Goal: Task Accomplishment & Management: Manage account settings

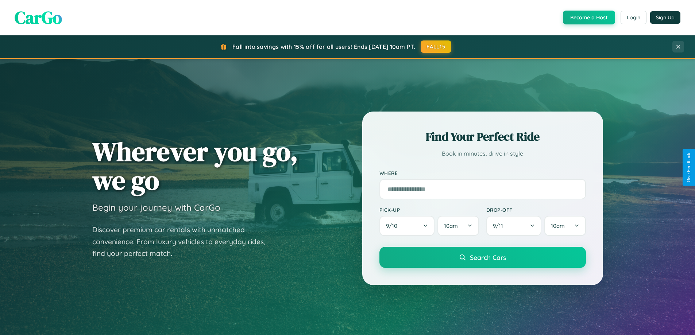
scroll to position [502, 0]
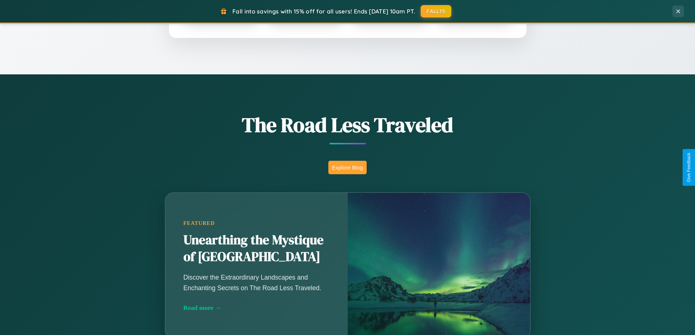
click at [347, 167] on button "Explore Blog" at bounding box center [347, 167] width 38 height 13
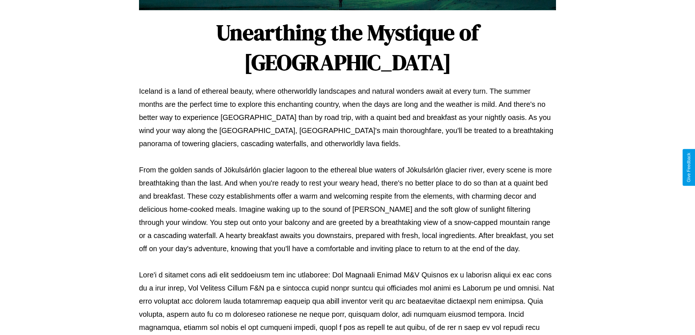
scroll to position [236, 0]
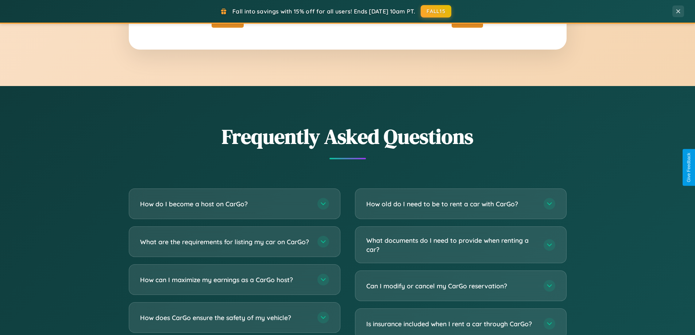
scroll to position [1404, 0]
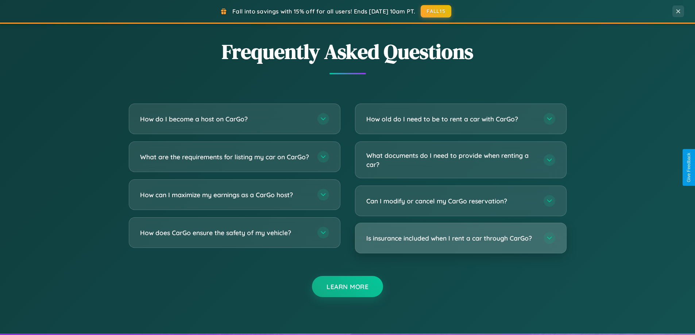
click at [460, 238] on h3 "Is insurance included when I rent a car through CarGo?" at bounding box center [451, 238] width 170 height 9
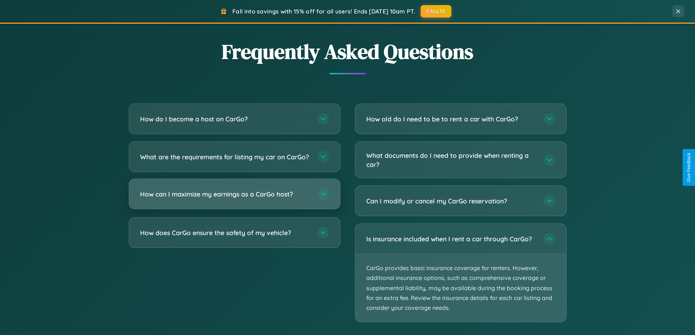
click at [234, 199] on h3 "How can I maximize my earnings as a CarGo host?" at bounding box center [225, 194] width 170 height 9
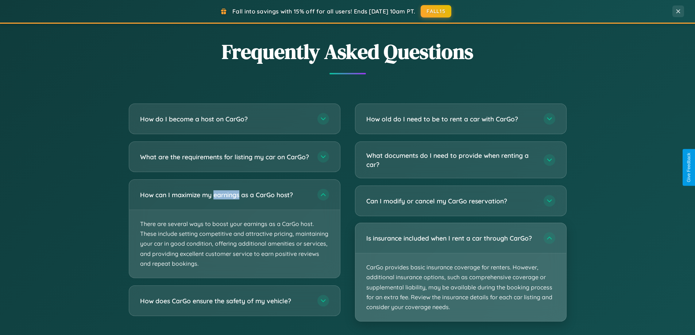
click at [460, 273] on p "CarGo provides basic insurance coverage for renters. However, additional insura…" at bounding box center [460, 288] width 211 height 68
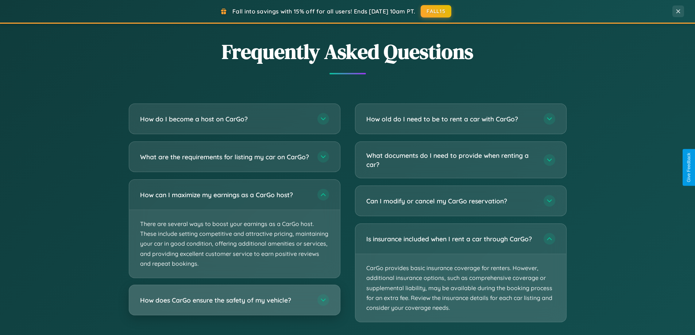
click at [234, 305] on h3 "How does CarGo ensure the safety of my vehicle?" at bounding box center [225, 300] width 170 height 9
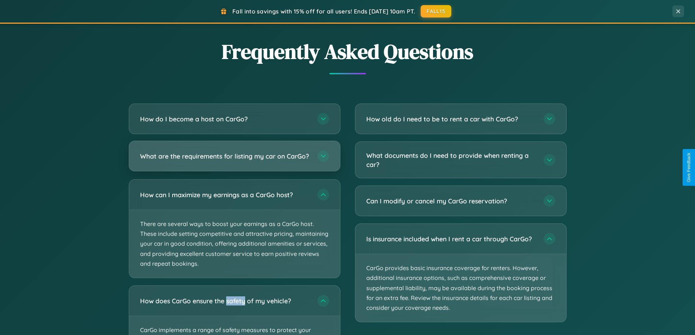
click at [234, 159] on h3 "What are the requirements for listing my car on CarGo?" at bounding box center [225, 156] width 170 height 9
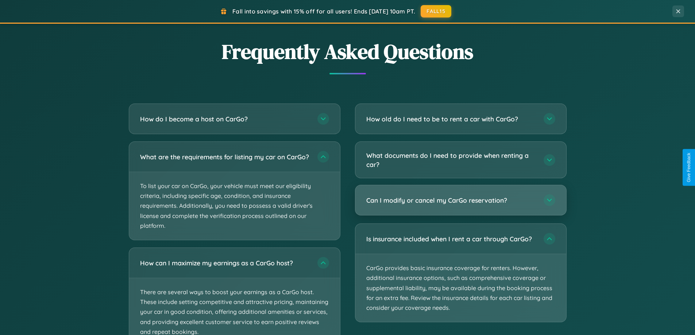
click at [460, 200] on h3 "Can I modify or cancel my CarGo reservation?" at bounding box center [451, 200] width 170 height 9
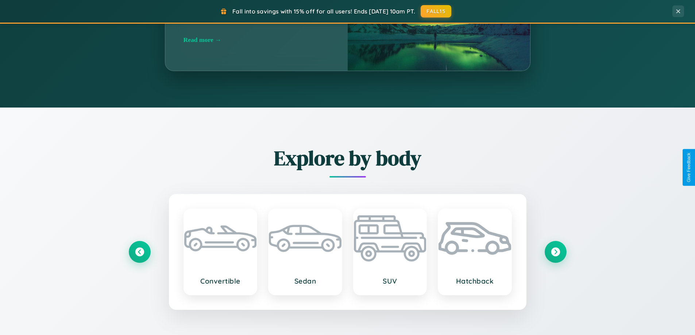
scroll to position [314, 0]
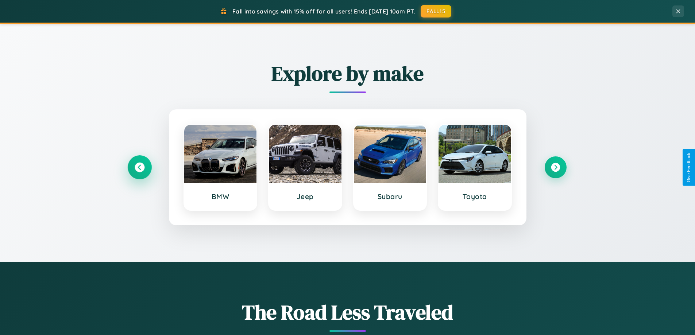
click at [139, 167] on icon at bounding box center [140, 168] width 10 height 10
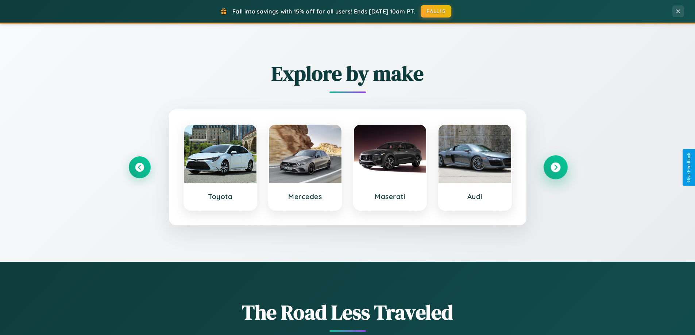
click at [555, 167] on icon at bounding box center [556, 168] width 10 height 10
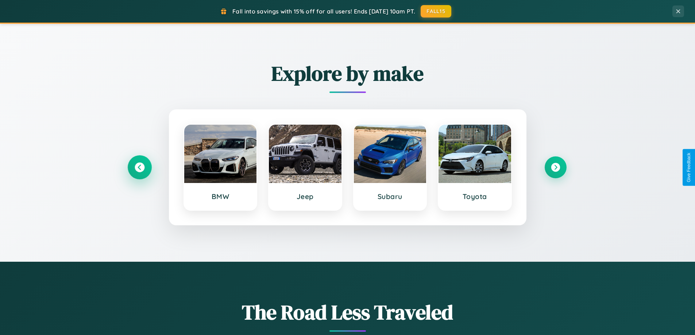
click at [139, 167] on icon at bounding box center [140, 168] width 10 height 10
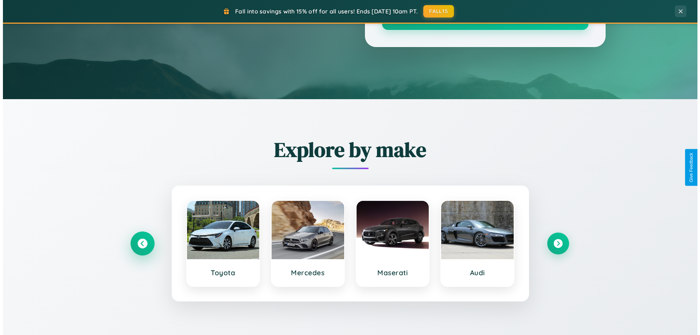
scroll to position [0, 0]
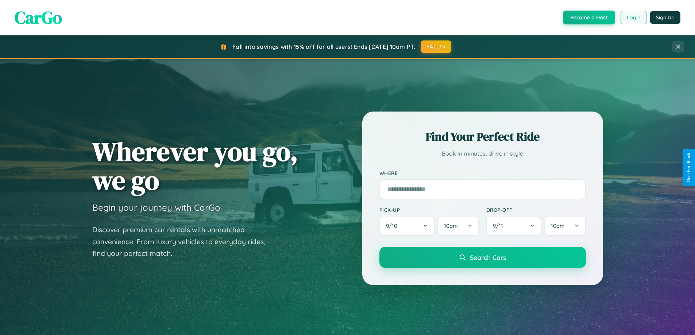
click at [633, 18] on button "Login" at bounding box center [634, 17] width 26 height 13
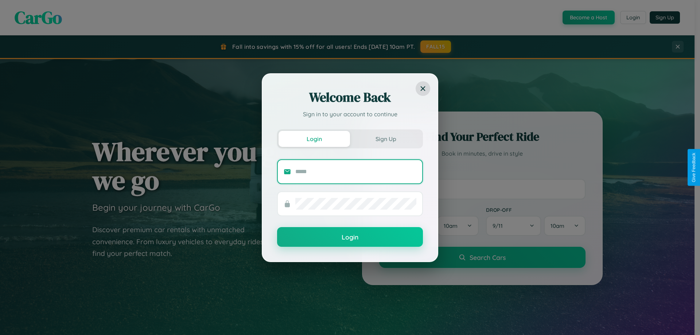
click at [356, 171] on input "text" at bounding box center [355, 172] width 121 height 12
type input "**********"
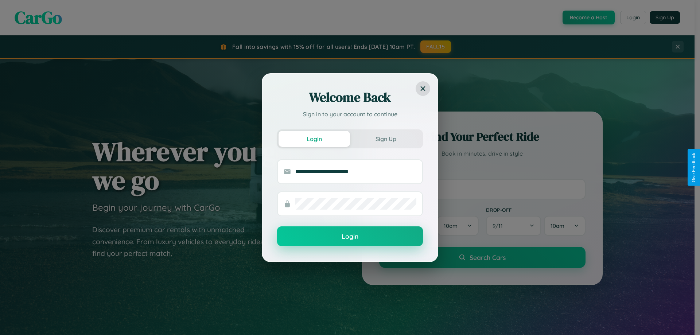
click at [350, 237] on button "Login" at bounding box center [350, 237] width 146 height 20
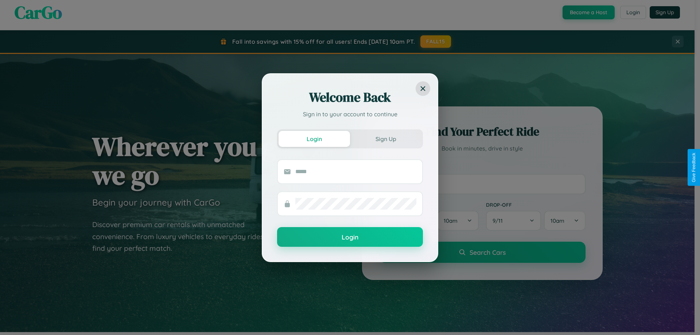
scroll to position [1172, 0]
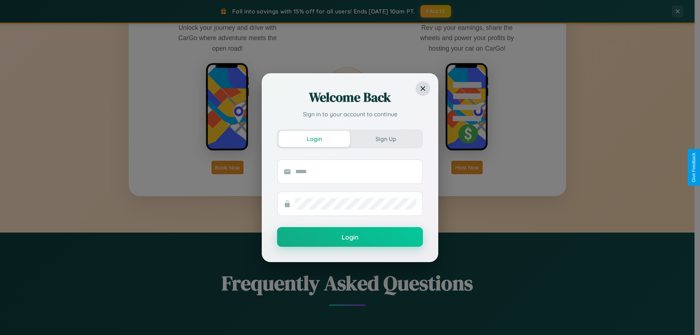
click at [467, 167] on div "Welcome Back Sign in to your account to continue Login Sign Up Login" at bounding box center [350, 167] width 700 height 335
